Goal: Task Accomplishment & Management: Manage account settings

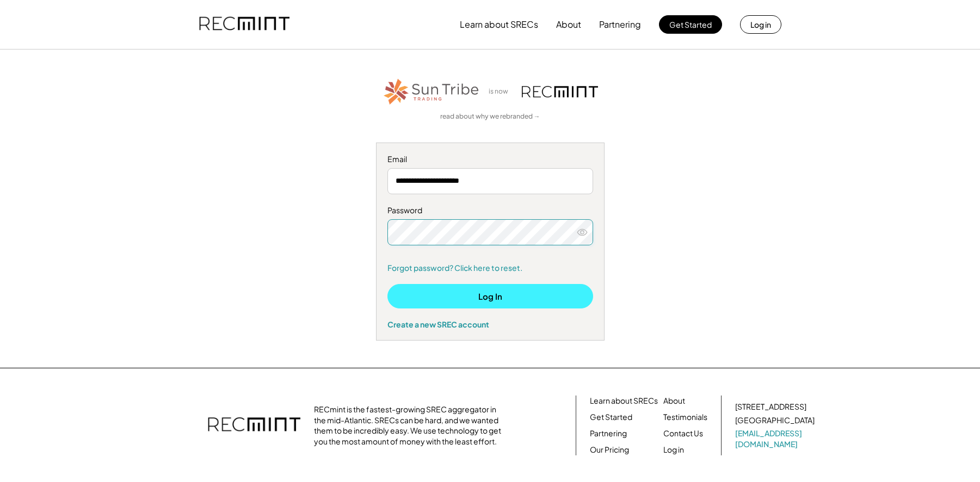
click at [526, 294] on button "Log In" at bounding box center [490, 296] width 206 height 24
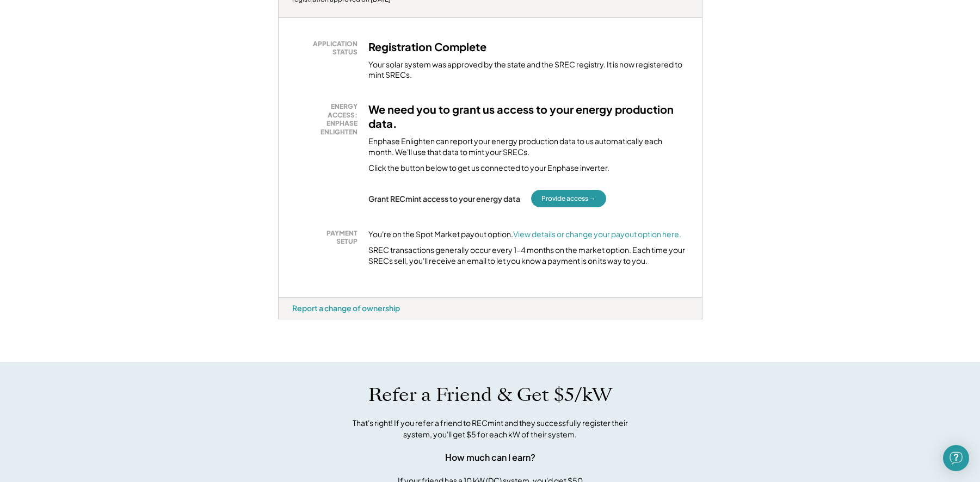
scroll to position [203, 0]
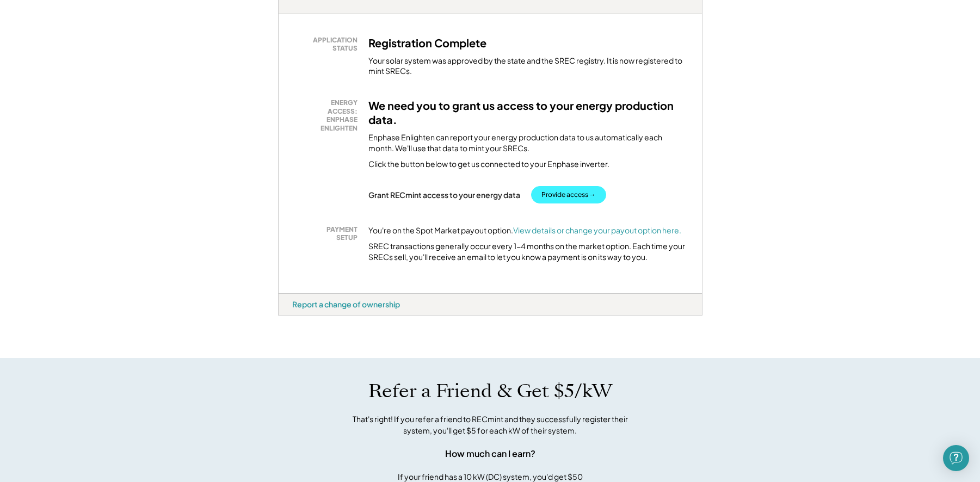
click at [584, 193] on button "Provide access →" at bounding box center [568, 194] width 75 height 17
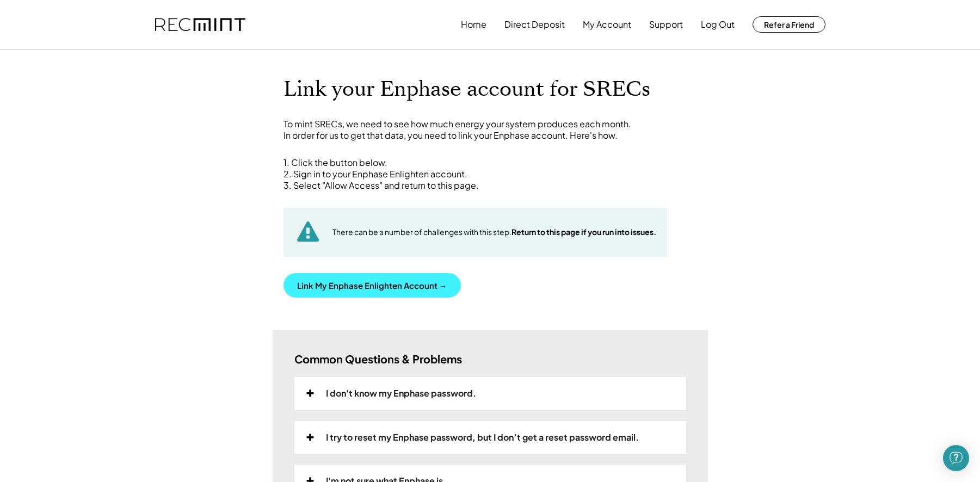
click at [396, 289] on button "Link My Enphase Enlighten Account →" at bounding box center [371, 285] width 177 height 24
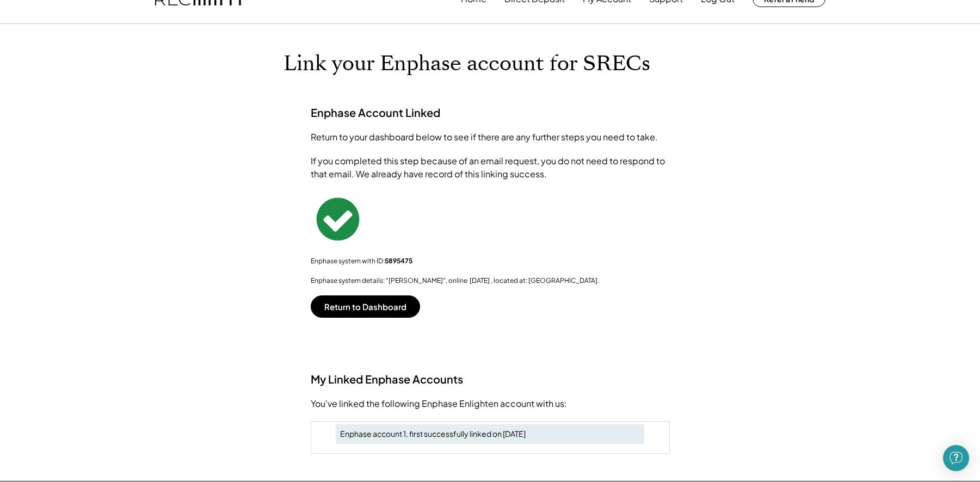
scroll to position [27, 0]
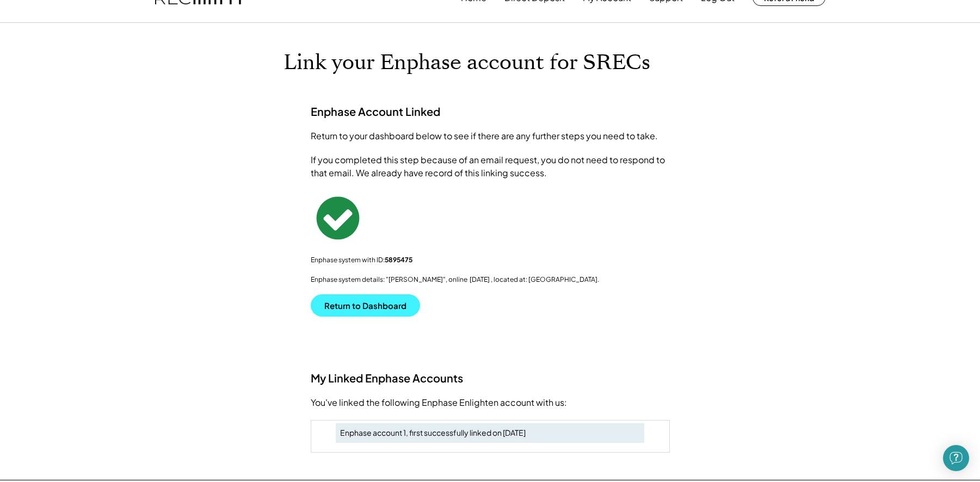
click at [403, 308] on button "Return to Dashboard" at bounding box center [365, 305] width 109 height 22
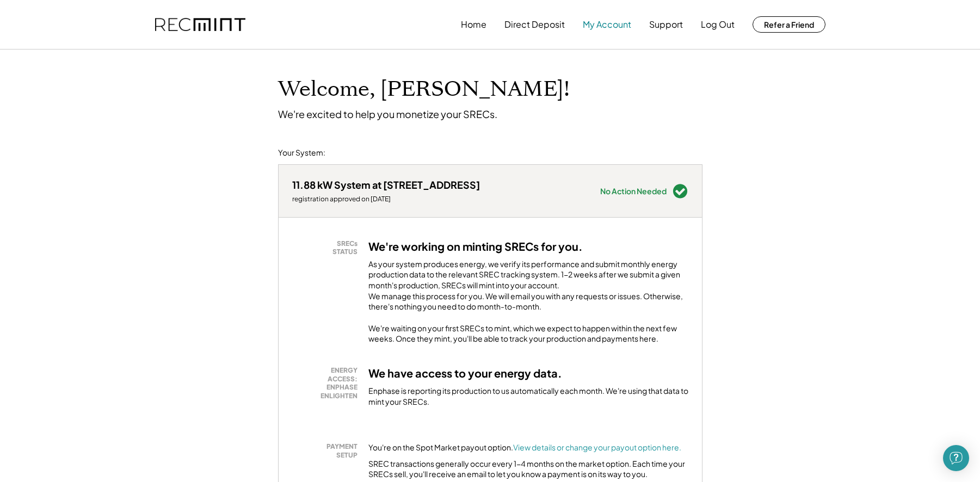
click at [597, 25] on button "My Account" at bounding box center [607, 25] width 48 height 22
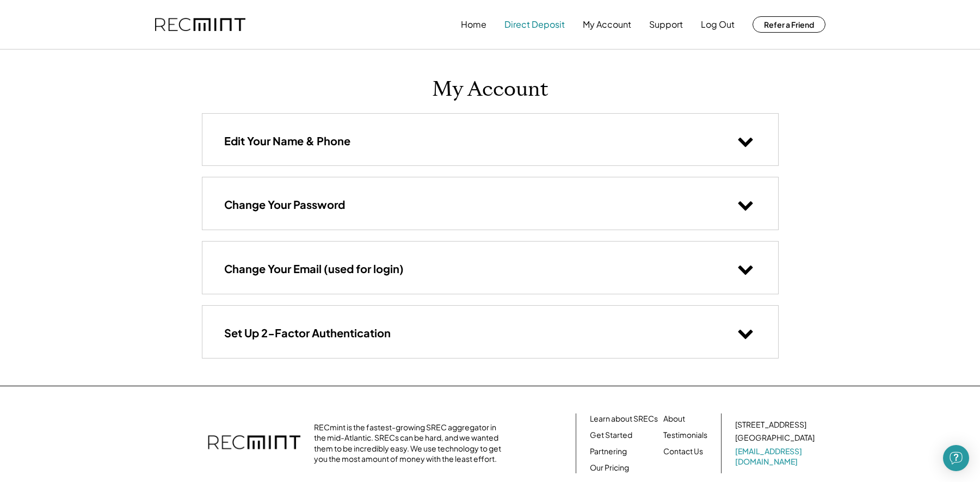
click at [534, 27] on button "Direct Deposit" at bounding box center [534, 25] width 60 height 22
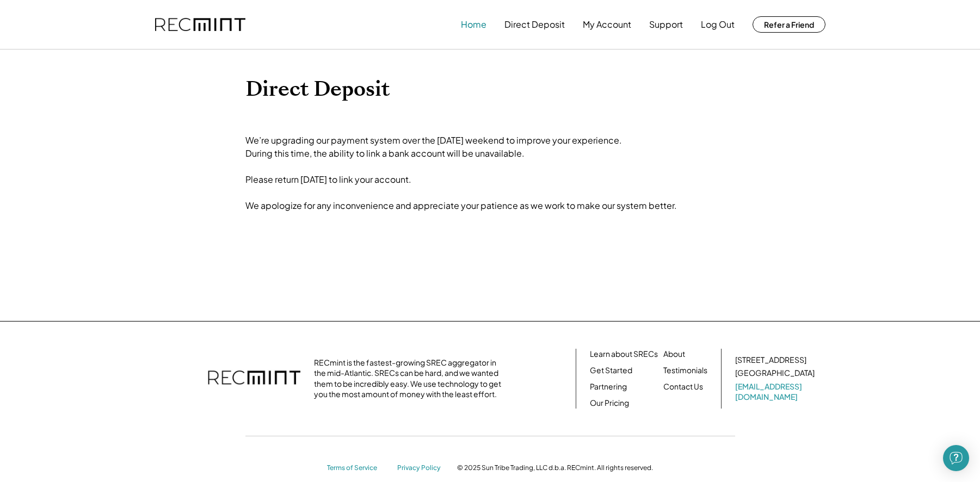
click at [479, 25] on button "Home" at bounding box center [474, 25] width 26 height 22
